Goal: Use online tool/utility: Utilize a website feature to perform a specific function

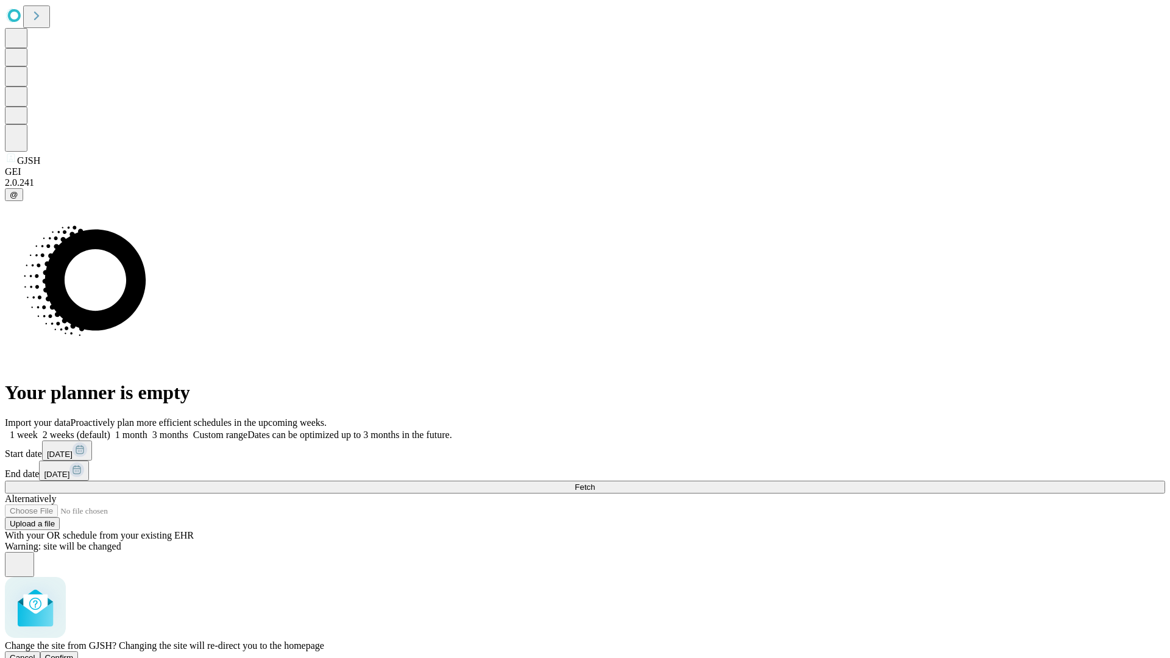
click at [74, 653] on span "Confirm" at bounding box center [59, 657] width 29 height 9
click at [110, 430] on label "2 weeks (default)" at bounding box center [74, 435] width 73 height 10
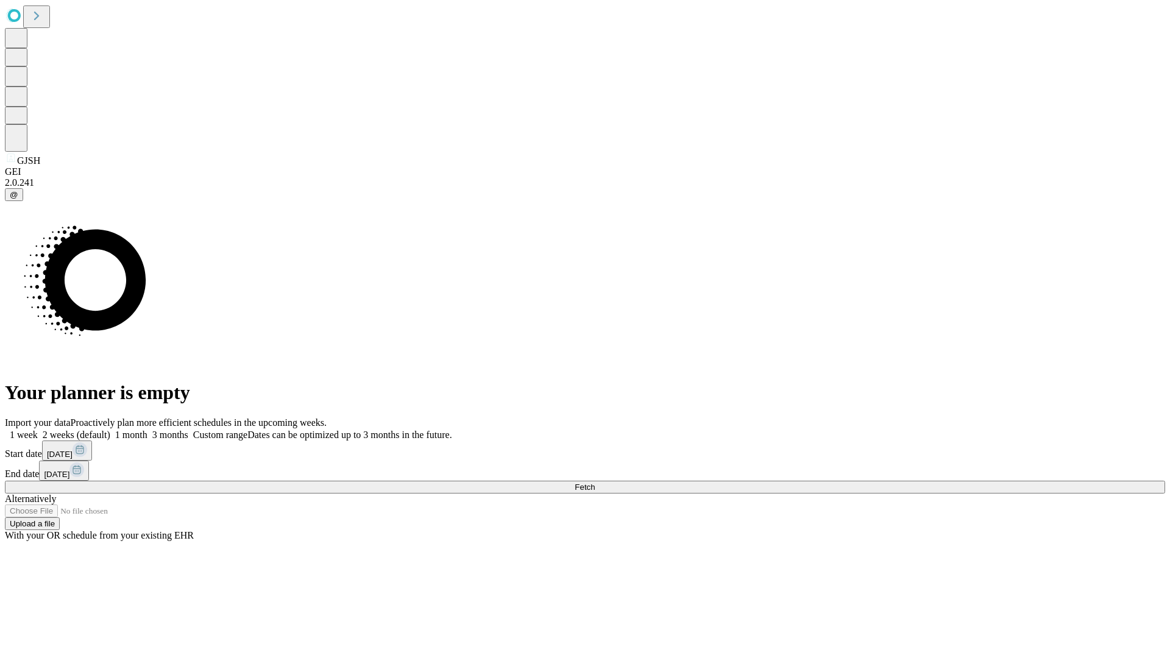
click at [595, 483] on span "Fetch" at bounding box center [585, 487] width 20 height 9
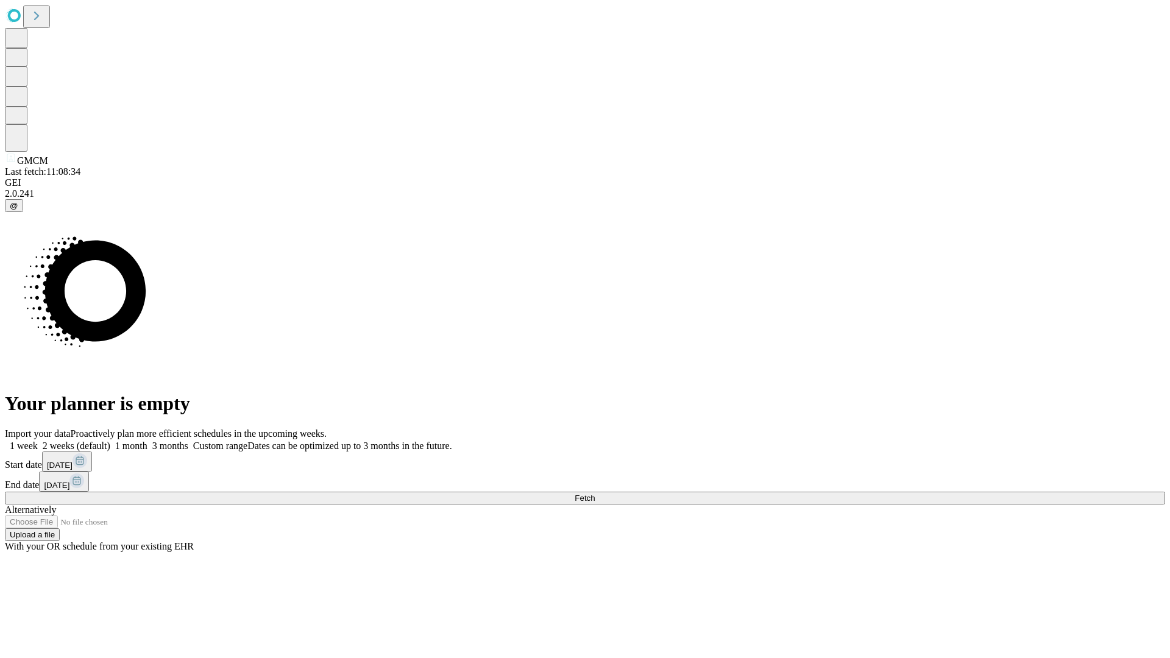
click at [110, 441] on label "2 weeks (default)" at bounding box center [74, 446] width 73 height 10
click at [595, 494] on span "Fetch" at bounding box center [585, 498] width 20 height 9
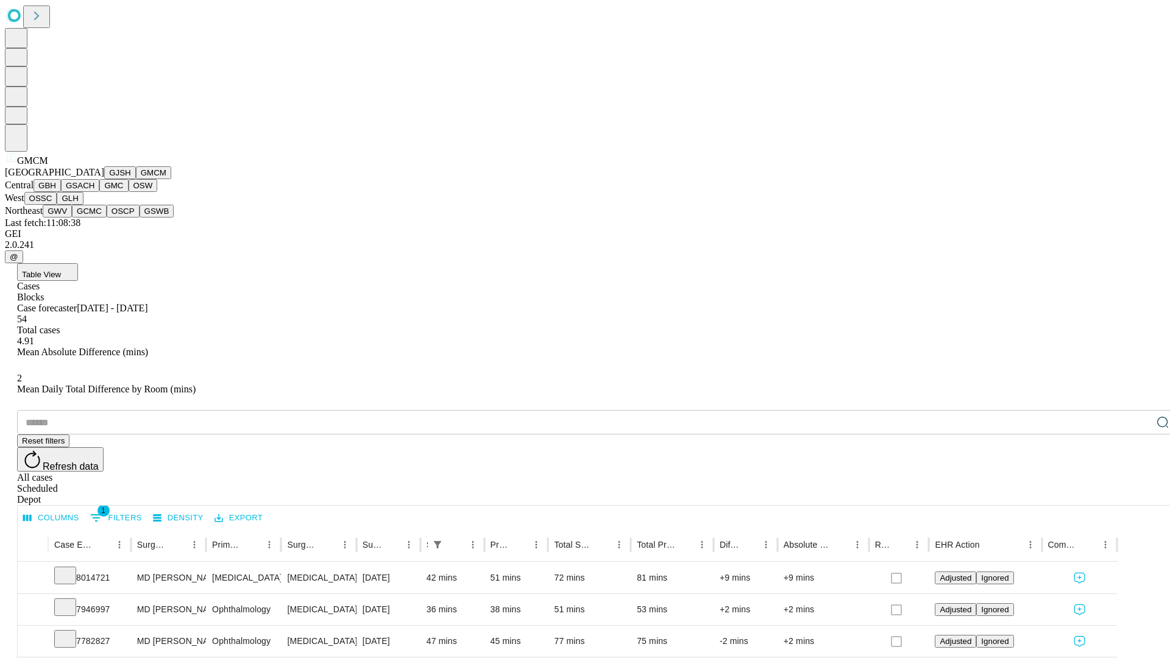
click at [61, 192] on button "GBH" at bounding box center [47, 185] width 27 height 13
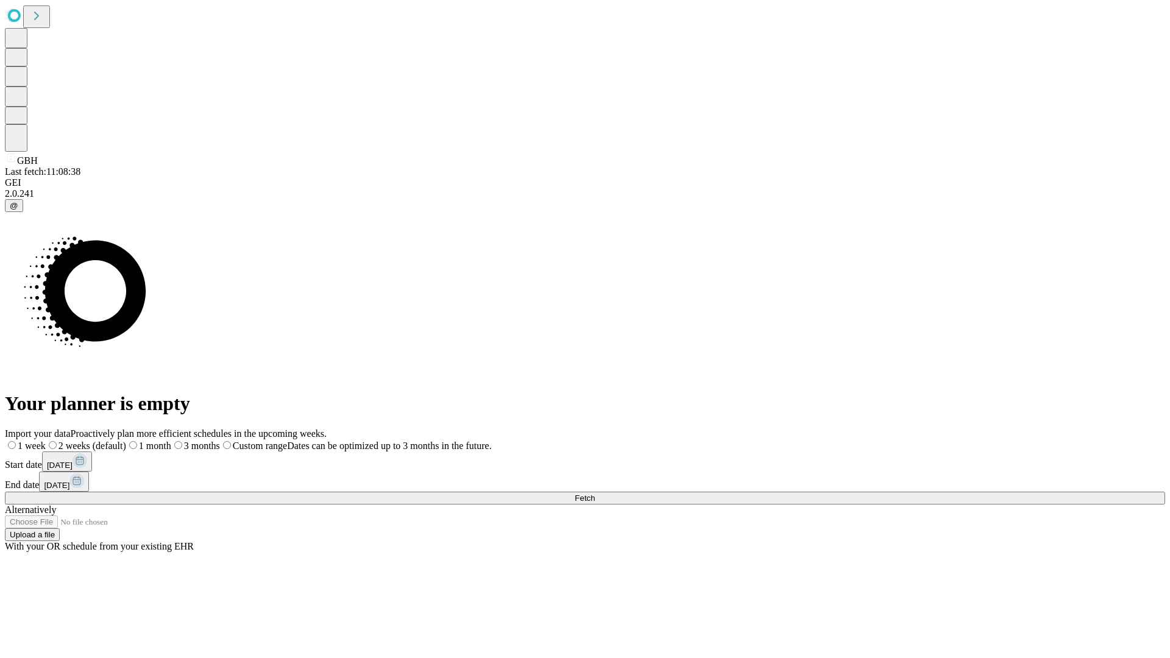
click at [126, 441] on label "2 weeks (default)" at bounding box center [86, 446] width 80 height 10
click at [595, 494] on span "Fetch" at bounding box center [585, 498] width 20 height 9
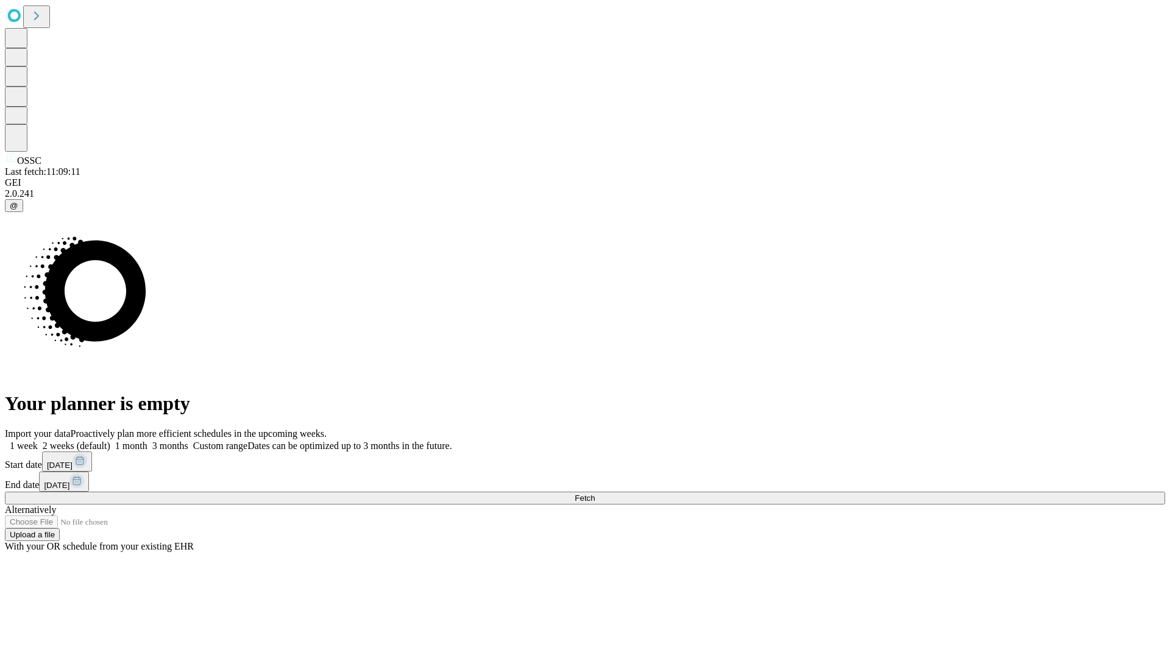
click at [110, 441] on label "2 weeks (default)" at bounding box center [74, 446] width 73 height 10
click at [595, 494] on span "Fetch" at bounding box center [585, 498] width 20 height 9
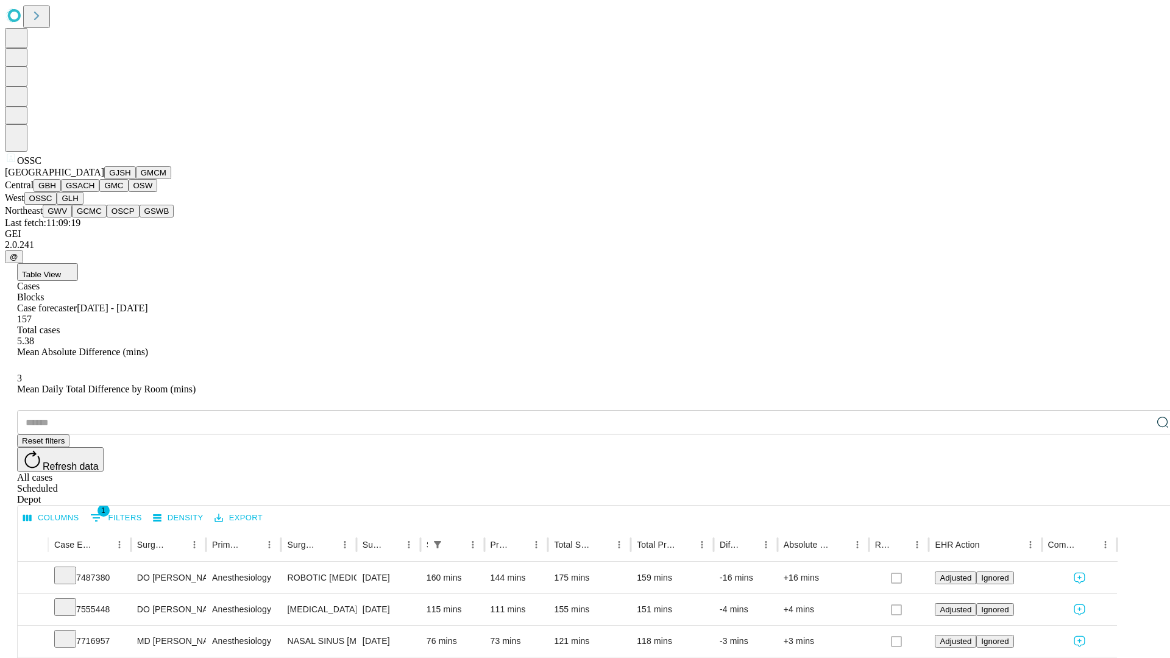
click at [83, 205] on button "GLH" at bounding box center [70, 198] width 26 height 13
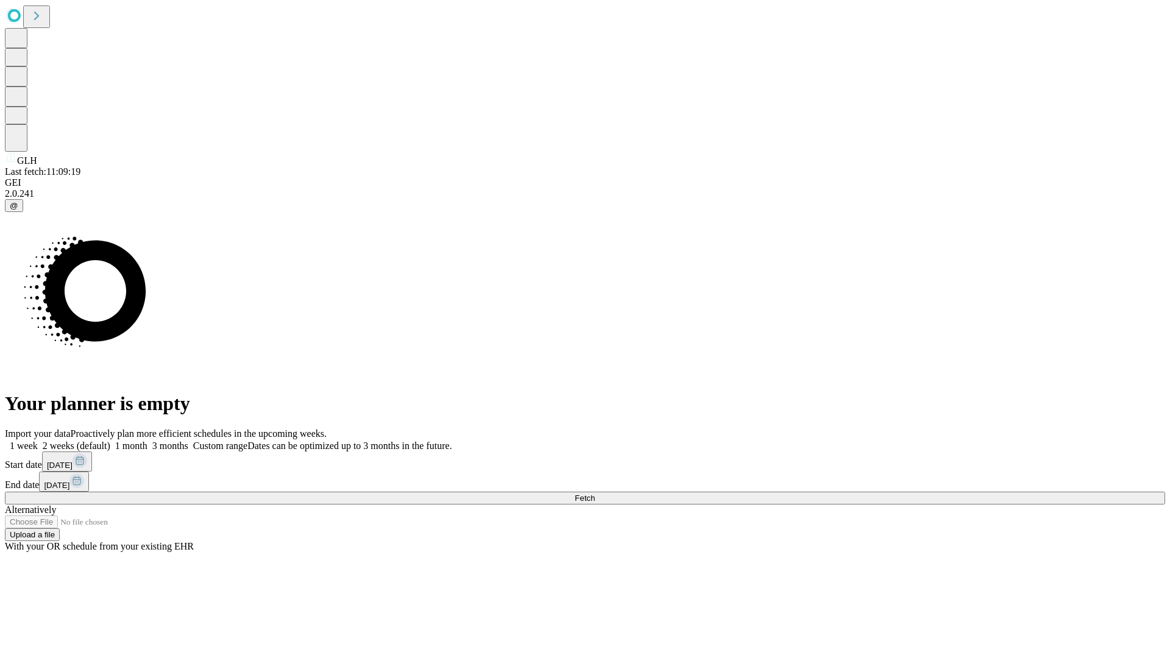
click at [110, 441] on label "2 weeks (default)" at bounding box center [74, 446] width 73 height 10
click at [595, 494] on span "Fetch" at bounding box center [585, 498] width 20 height 9
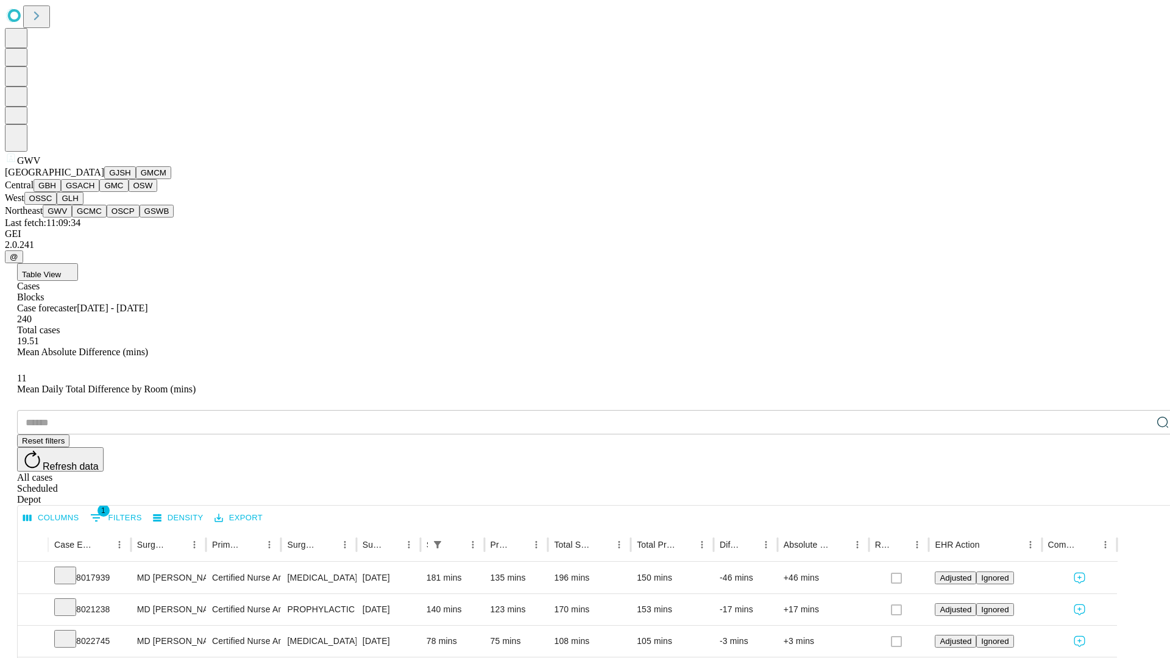
click at [94, 218] on button "GCMC" at bounding box center [89, 211] width 35 height 13
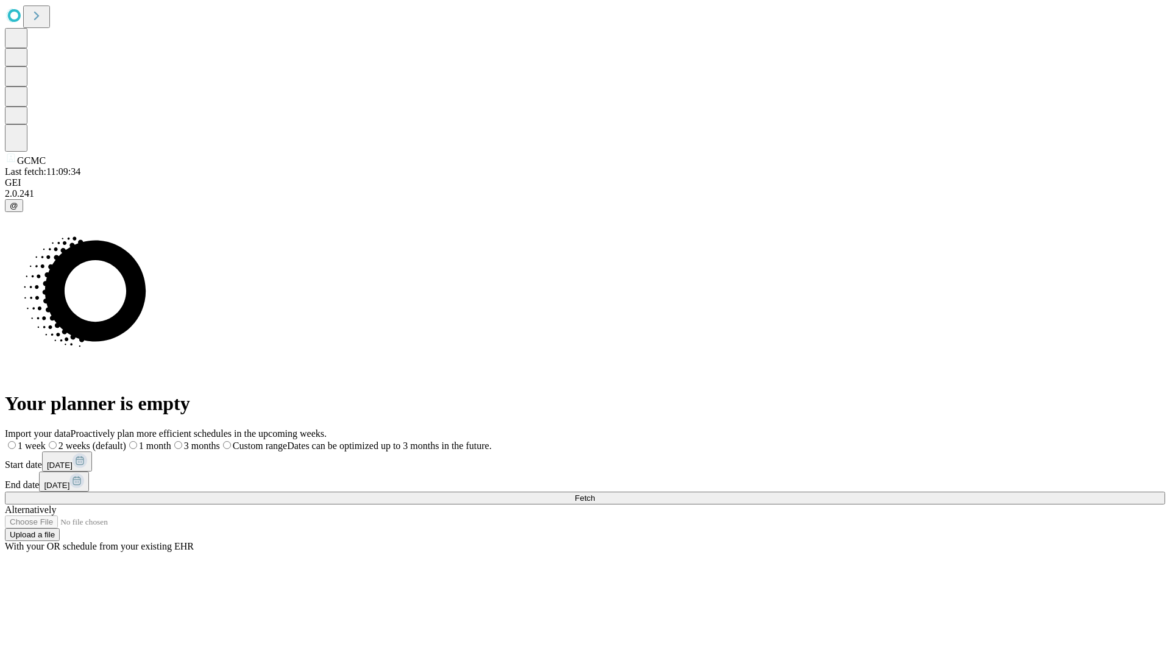
click at [126, 441] on label "2 weeks (default)" at bounding box center [86, 446] width 80 height 10
click at [595, 494] on span "Fetch" at bounding box center [585, 498] width 20 height 9
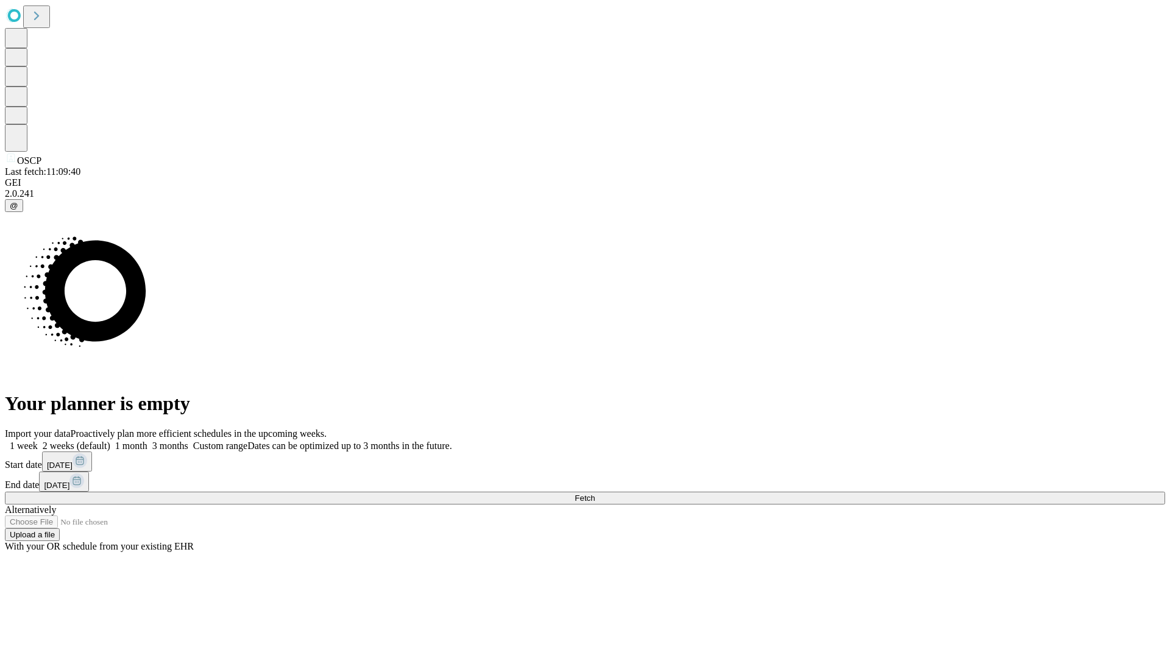
click at [110, 441] on label "2 weeks (default)" at bounding box center [74, 446] width 73 height 10
click at [595, 494] on span "Fetch" at bounding box center [585, 498] width 20 height 9
